Goal: Task Accomplishment & Management: Manage account settings

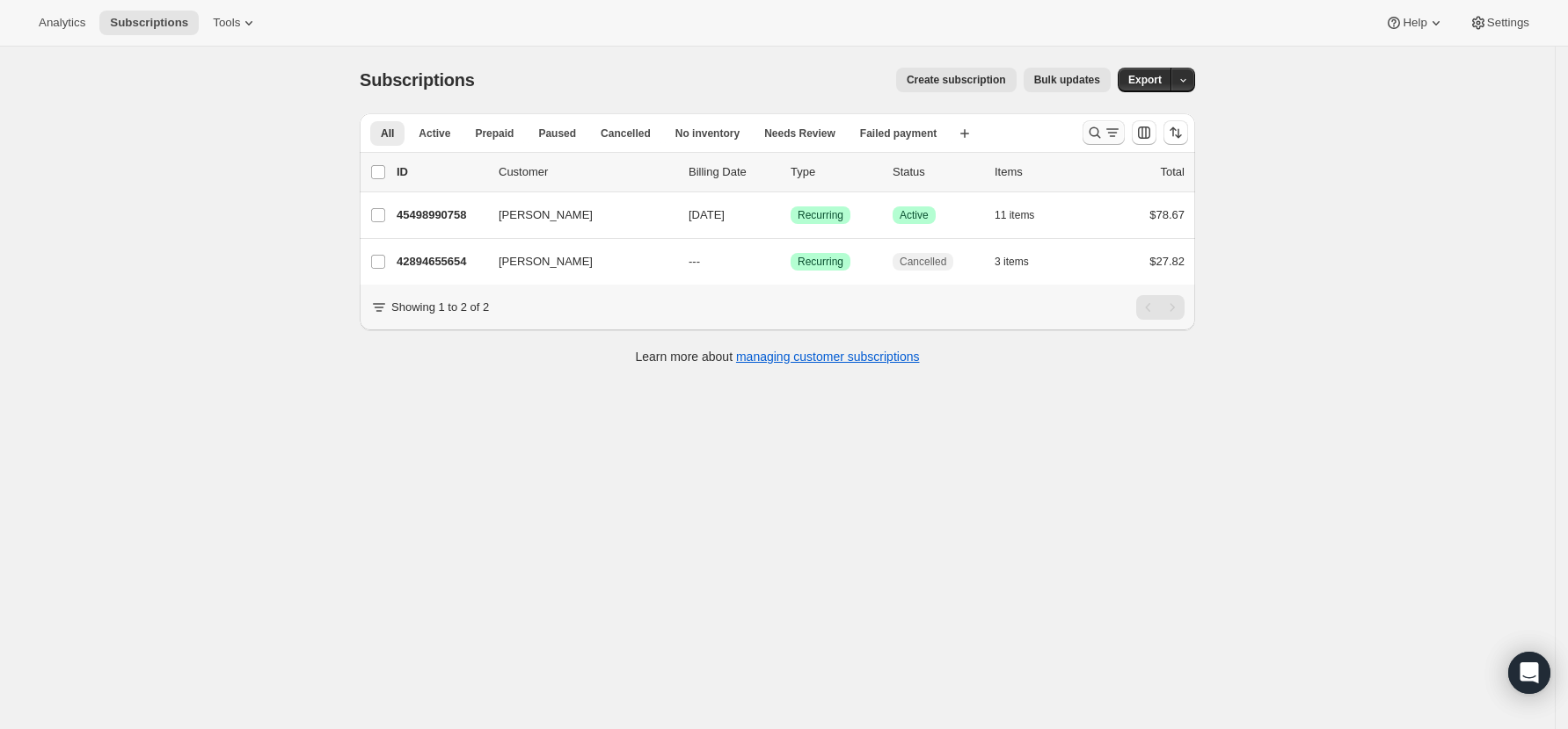
click at [1101, 129] on icon "Search and filter results" at bounding box center [1094, 132] width 17 height 17
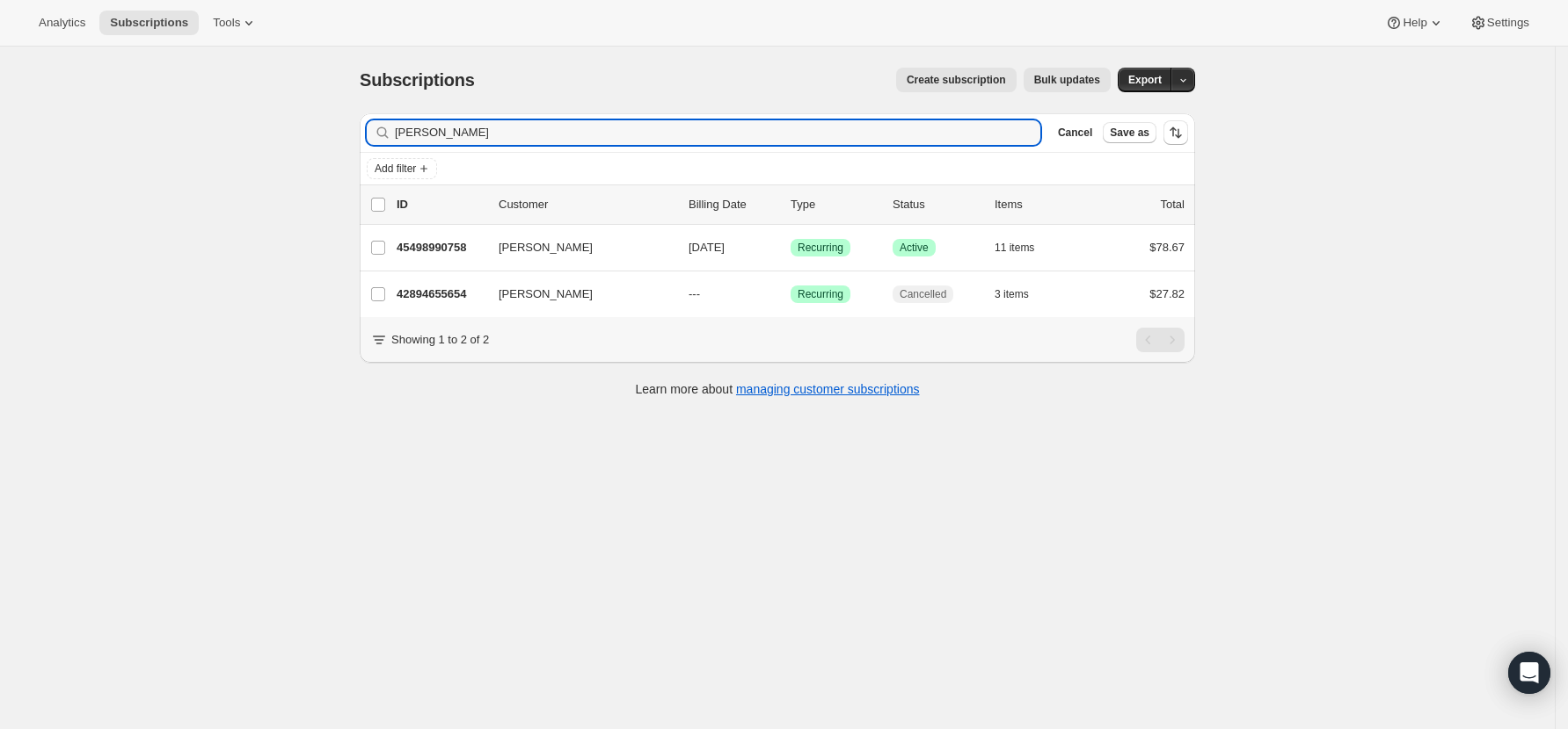
drag, startPoint x: 458, startPoint y: 134, endPoint x: 289, endPoint y: 134, distance: 169.0
click at [289, 134] on div "Subscriptions. This page is ready Subscriptions Create subscription Bulk update…" at bounding box center [777, 411] width 1554 height 729
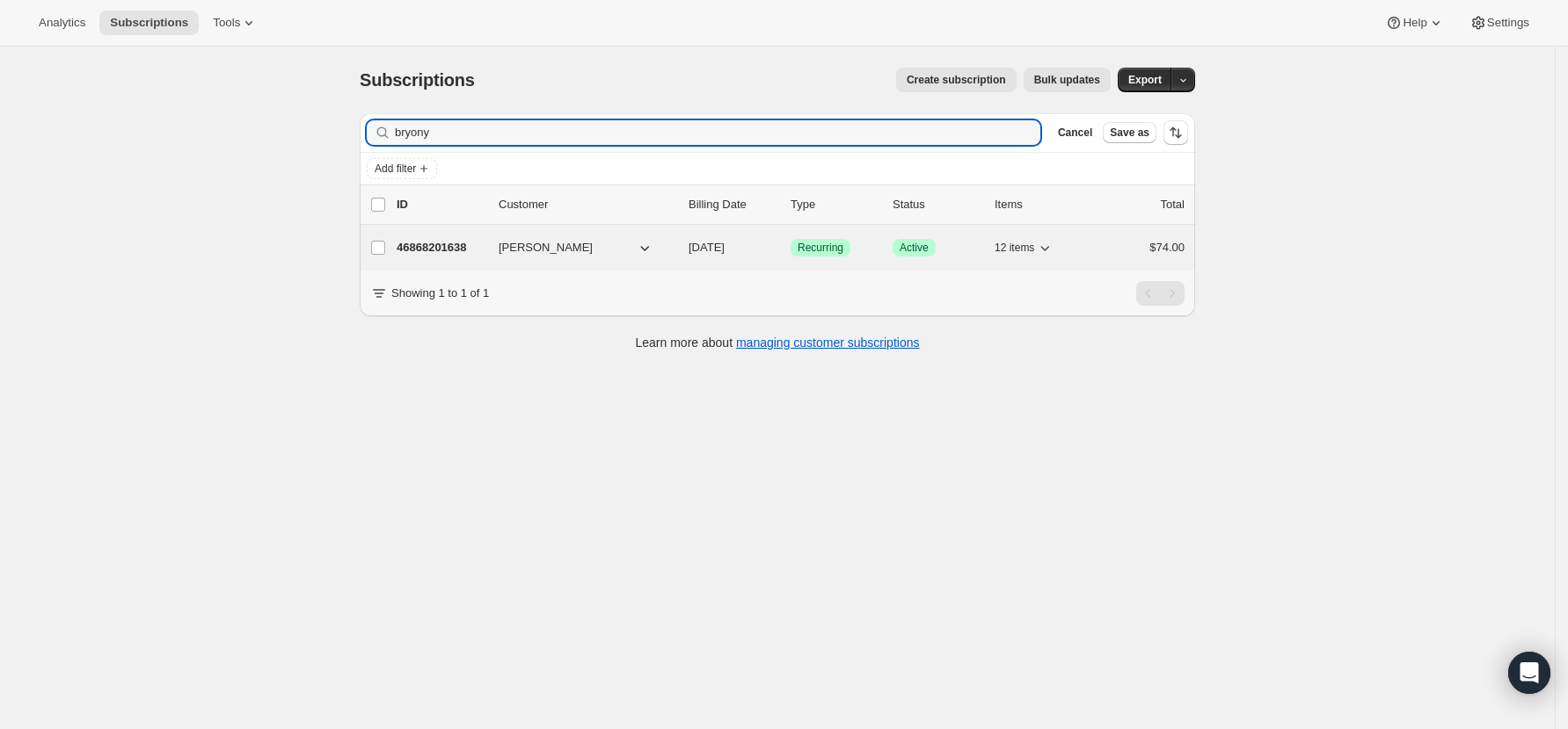
type input "bryony"
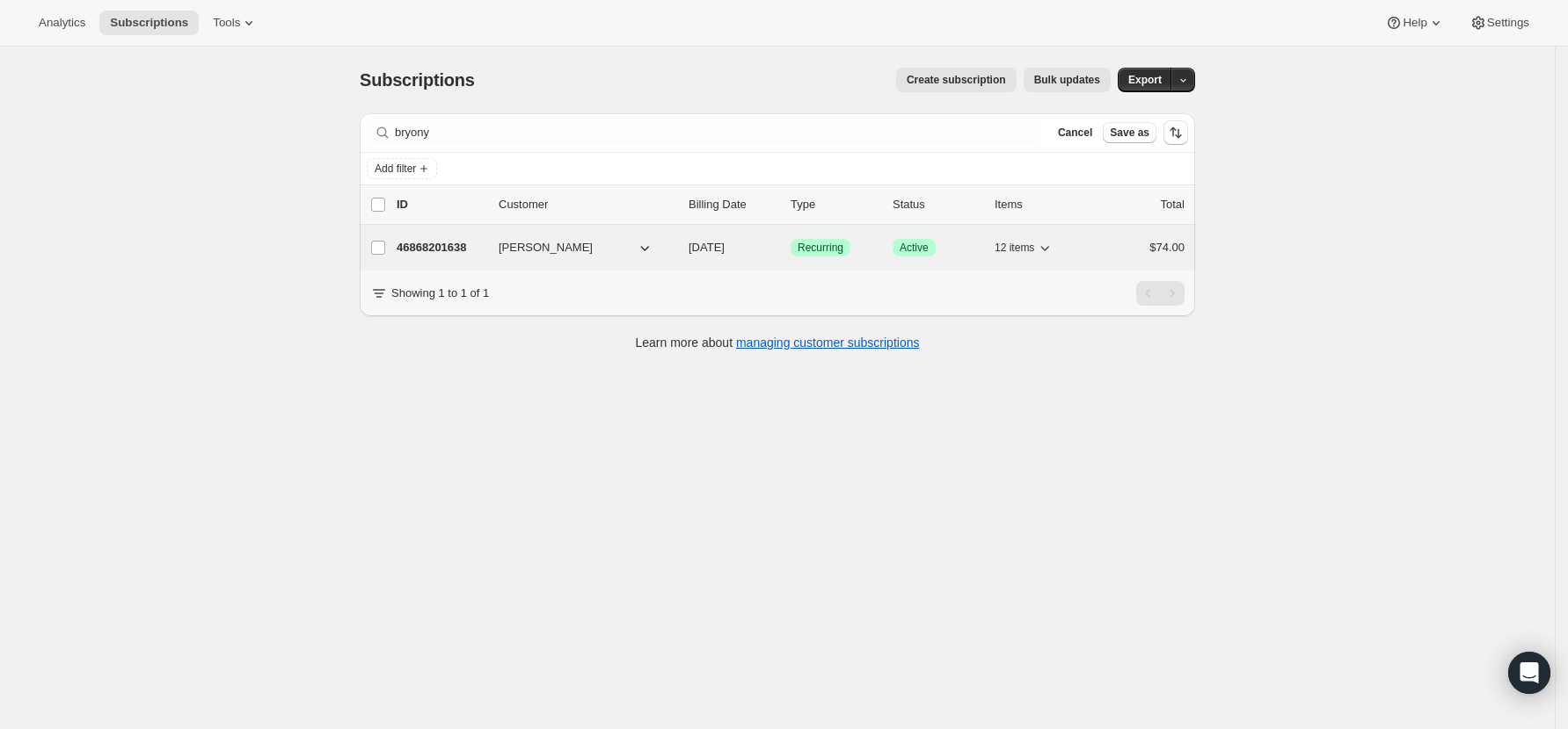
click at [439, 245] on p "46868201638" at bounding box center [440, 247] width 88 height 17
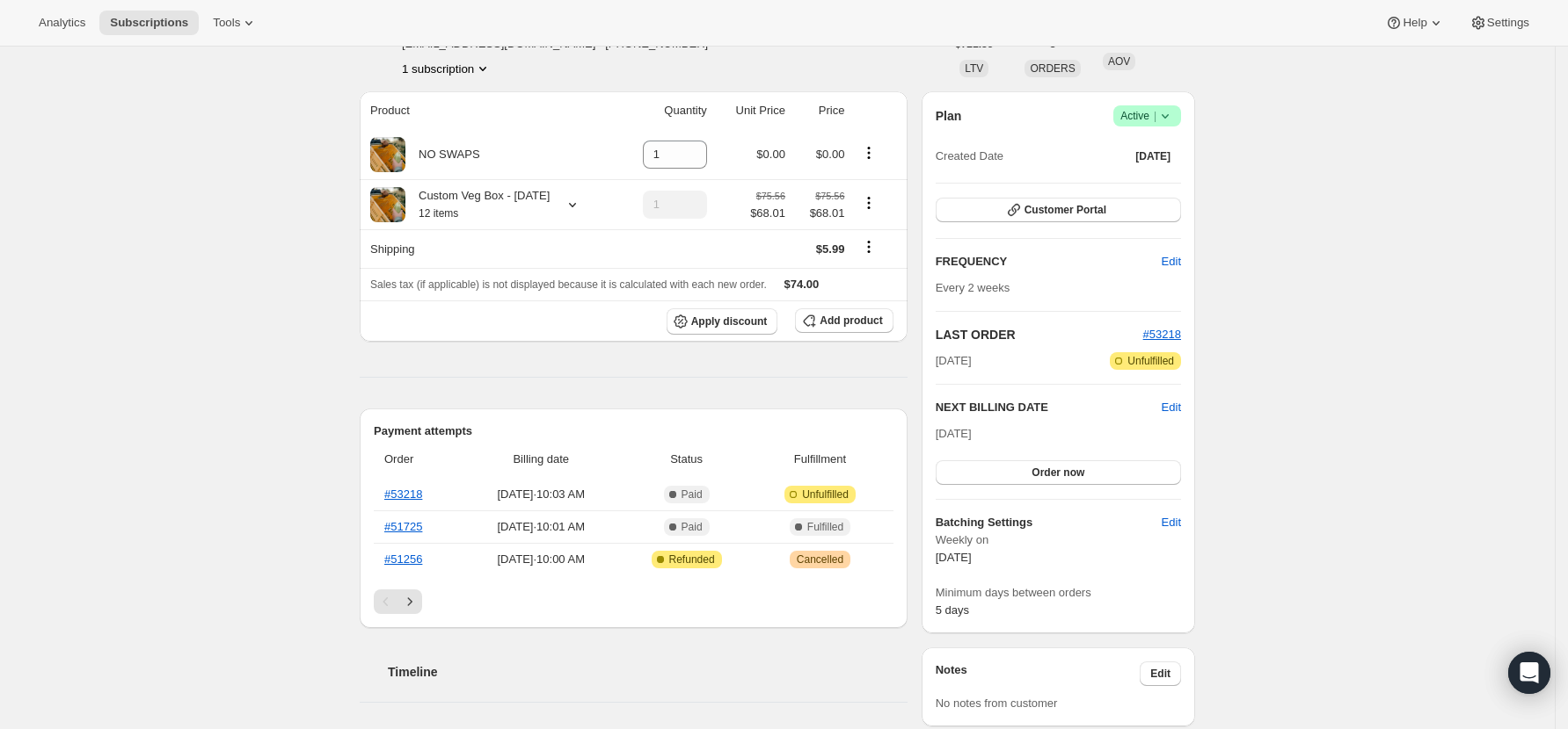
scroll to position [234, 0]
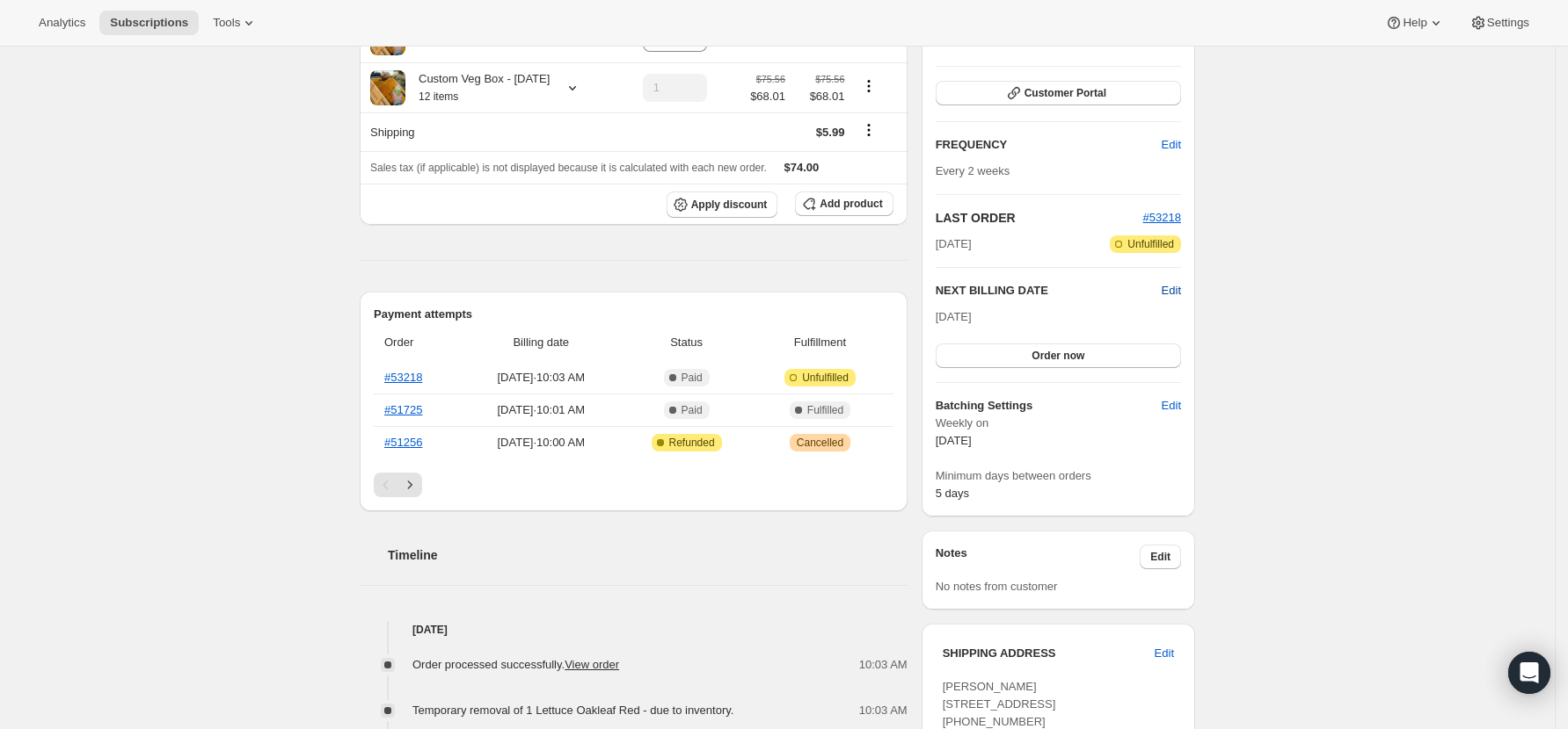
click at [1181, 294] on span "Edit" at bounding box center [1171, 290] width 19 height 17
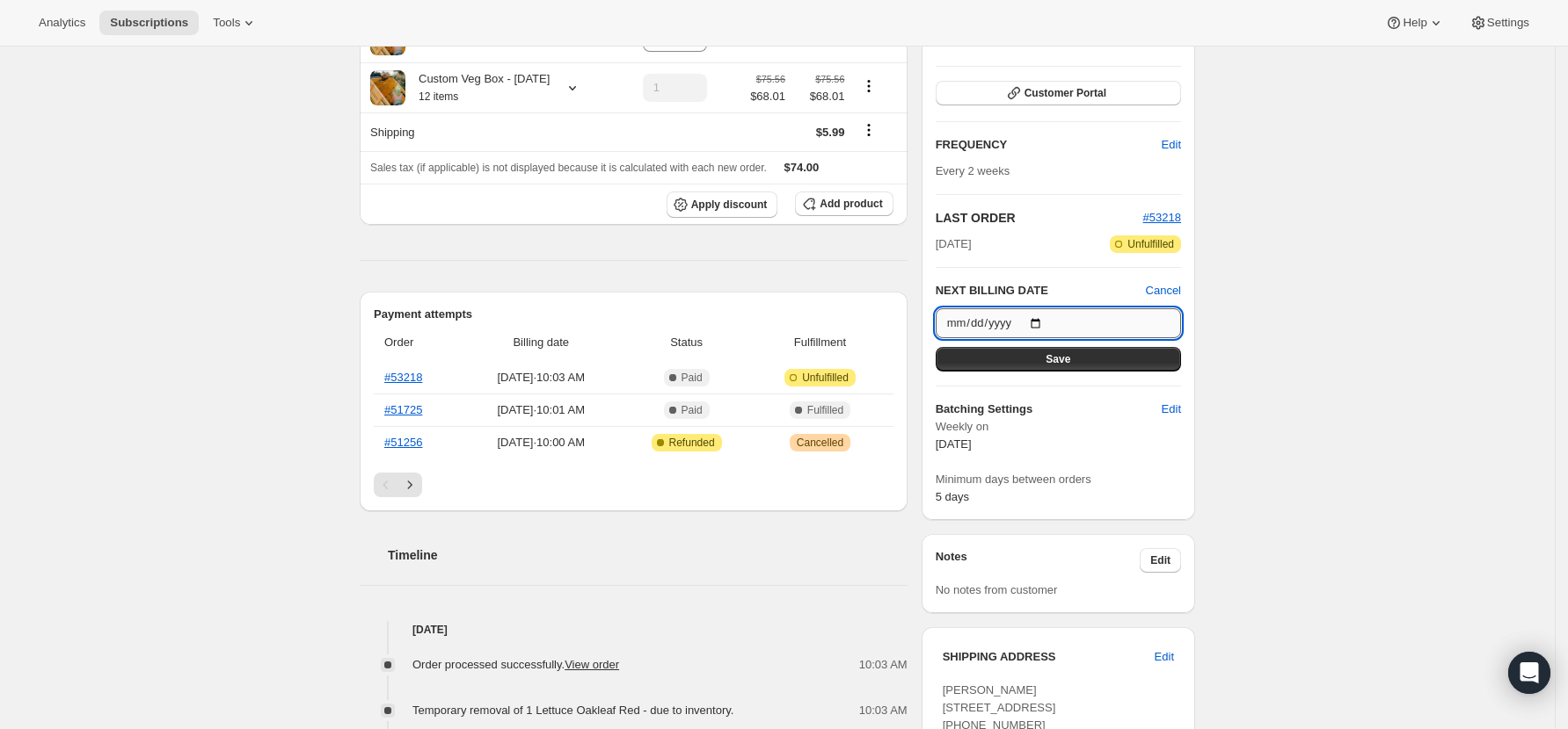
click at [1044, 320] on input "[DATE]" at bounding box center [1059, 323] width 246 height 30
type input "[DATE]"
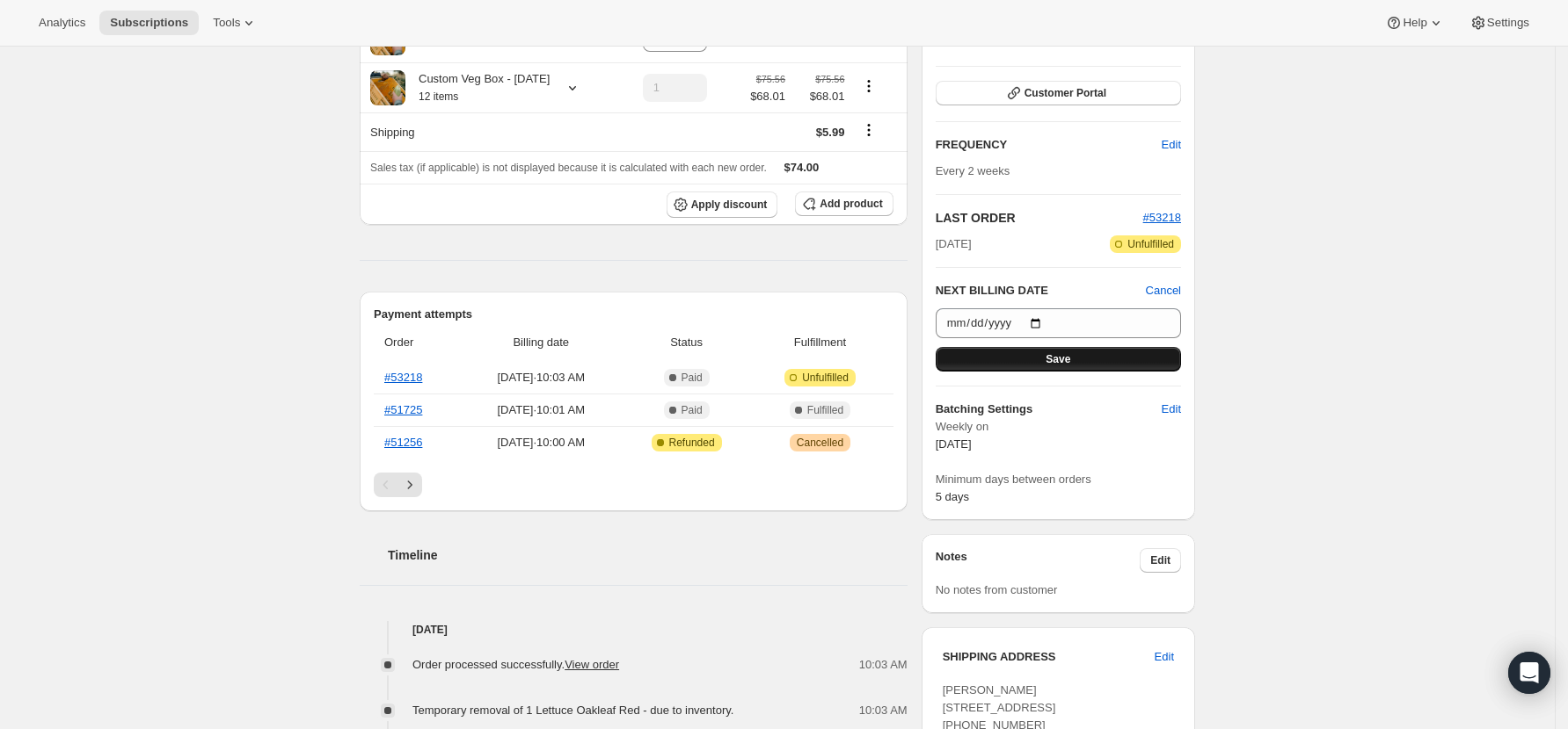
click at [1078, 363] on button "Save" at bounding box center [1059, 359] width 246 height 25
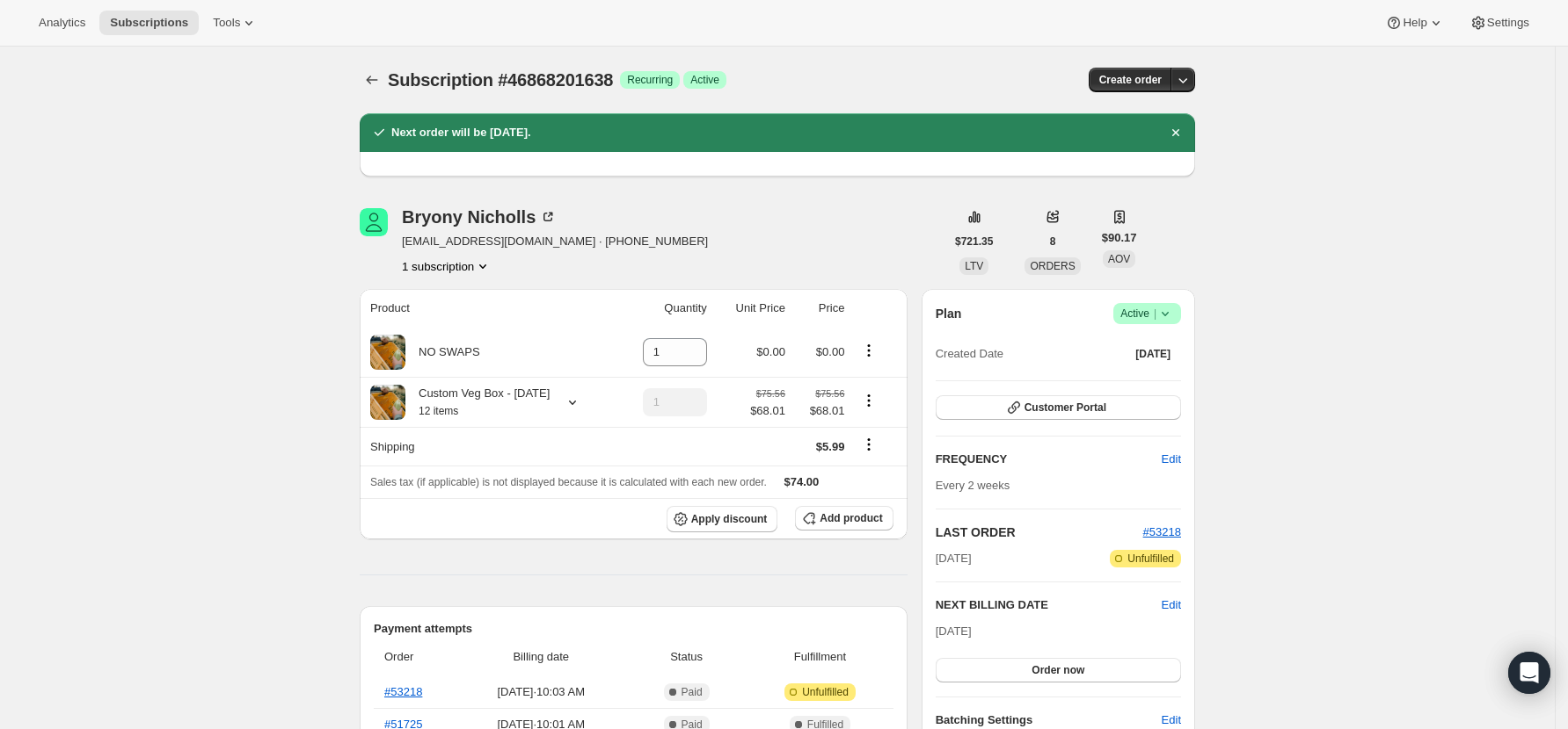
scroll to position [117, 0]
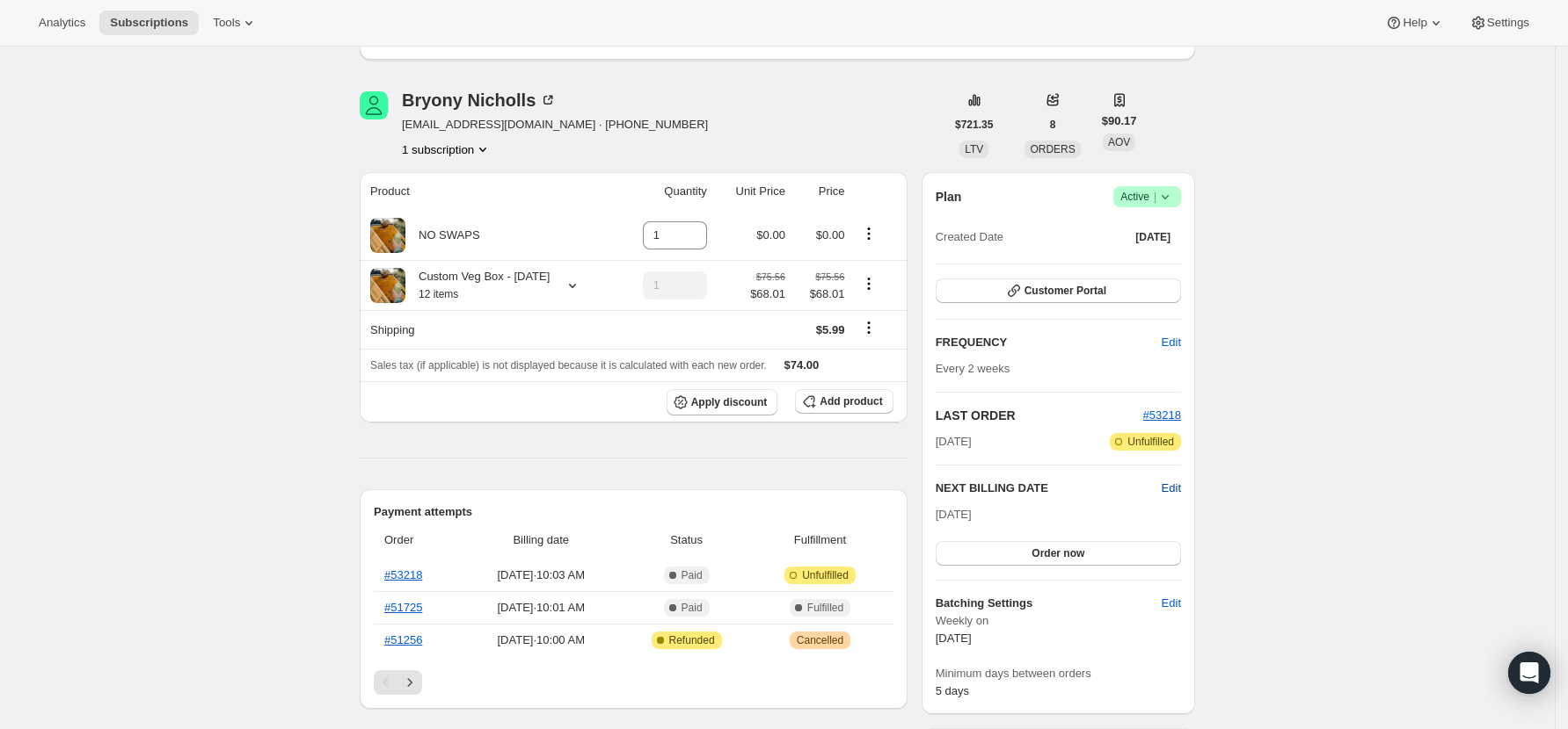
click at [1174, 486] on span "Edit" at bounding box center [1171, 488] width 19 height 17
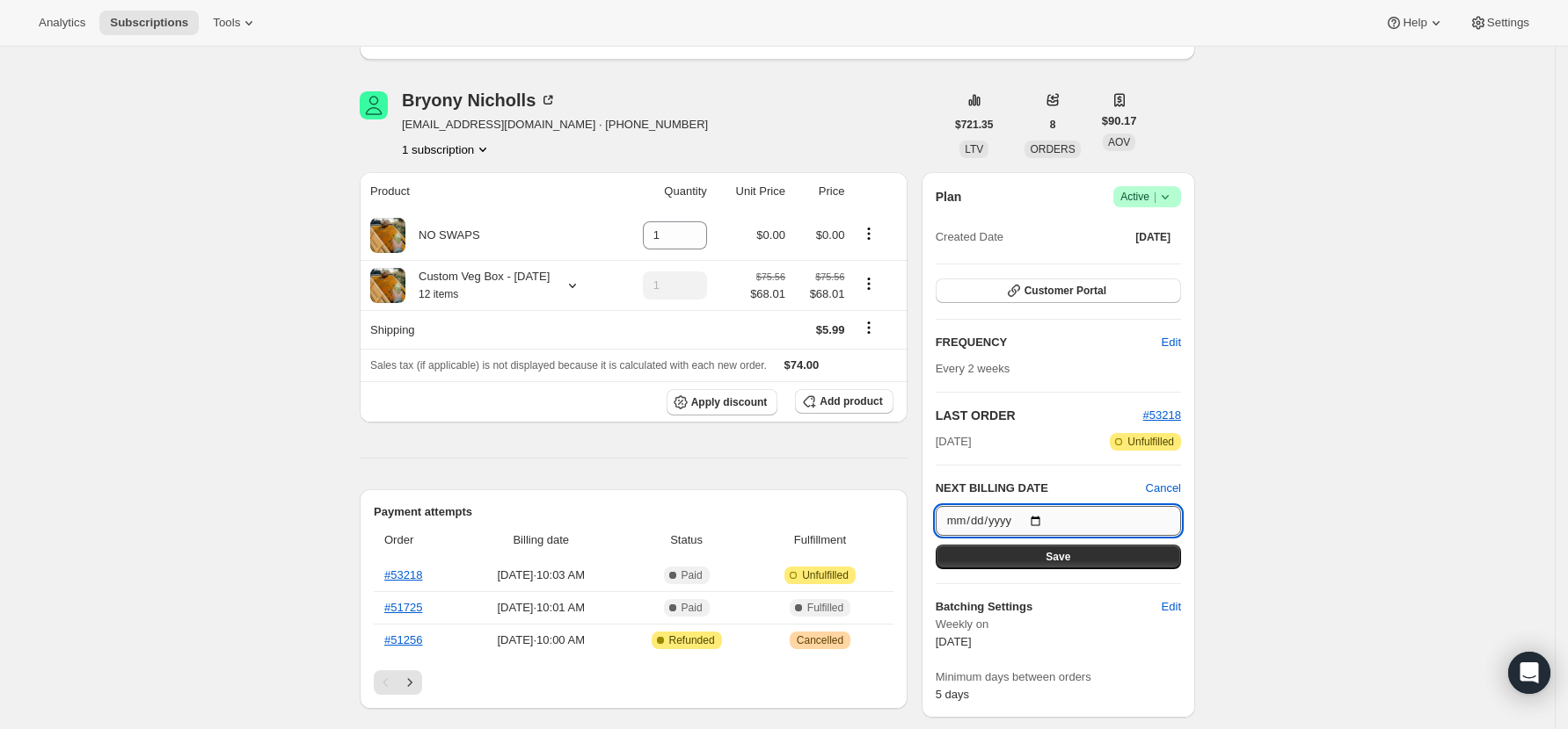
click at [1049, 517] on input "[DATE]" at bounding box center [1059, 521] width 246 height 30
